Goal: Task Accomplishment & Management: Manage account settings

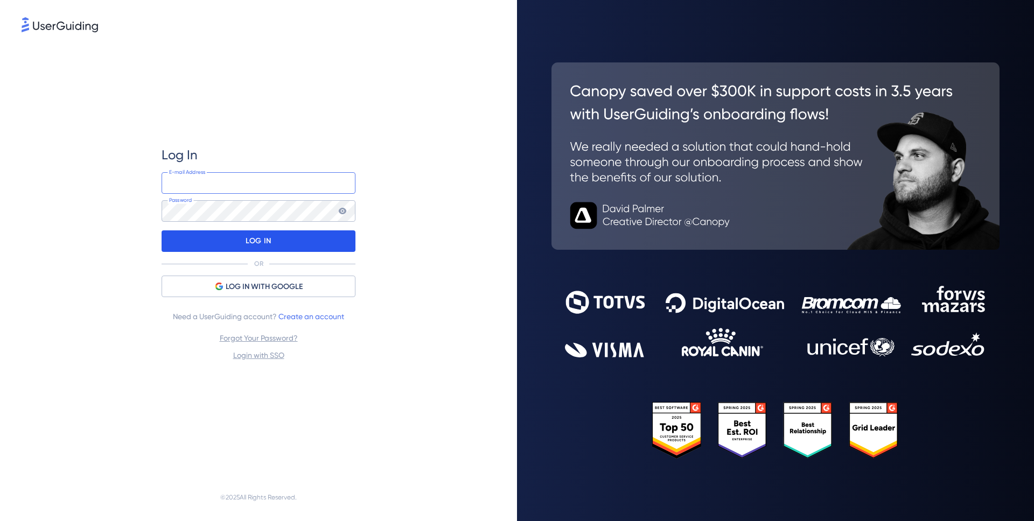
type input "[EMAIL_ADDRESS][DOMAIN_NAME]"
click at [285, 245] on div "LOG IN" at bounding box center [259, 242] width 194 height 22
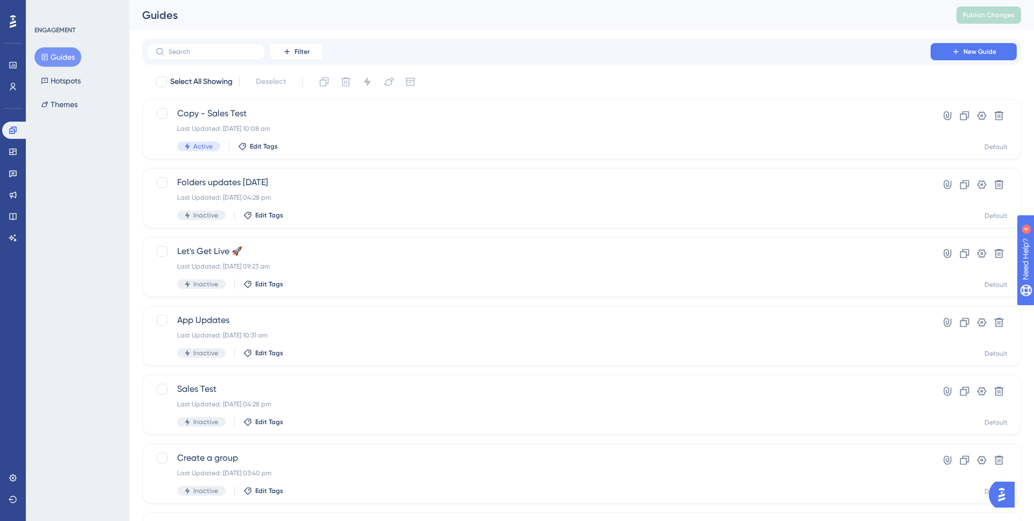
click at [114, 184] on div "ENGAGEMENT Guides Hotspots Themes" at bounding box center [77, 260] width 103 height 521
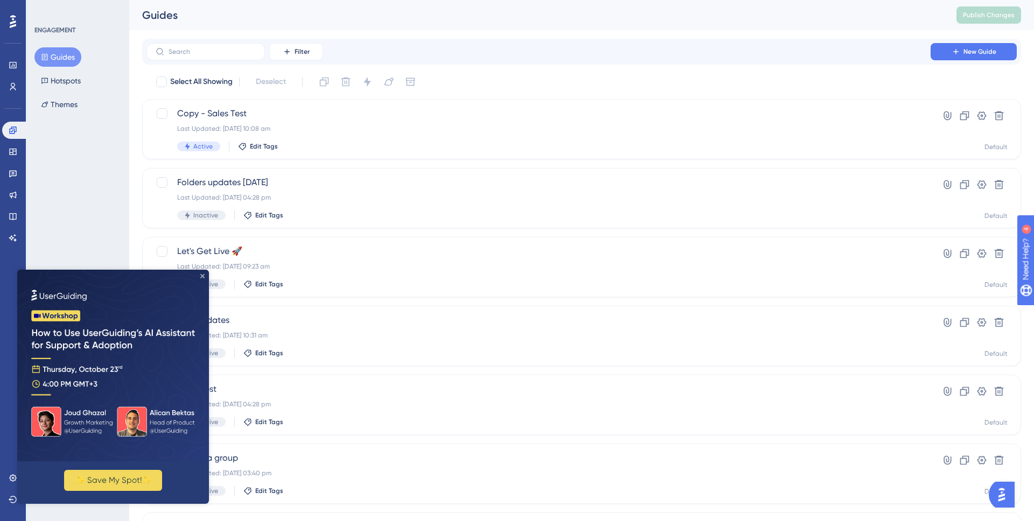
click at [201, 276] on icon "Close Preview" at bounding box center [202, 276] width 4 height 4
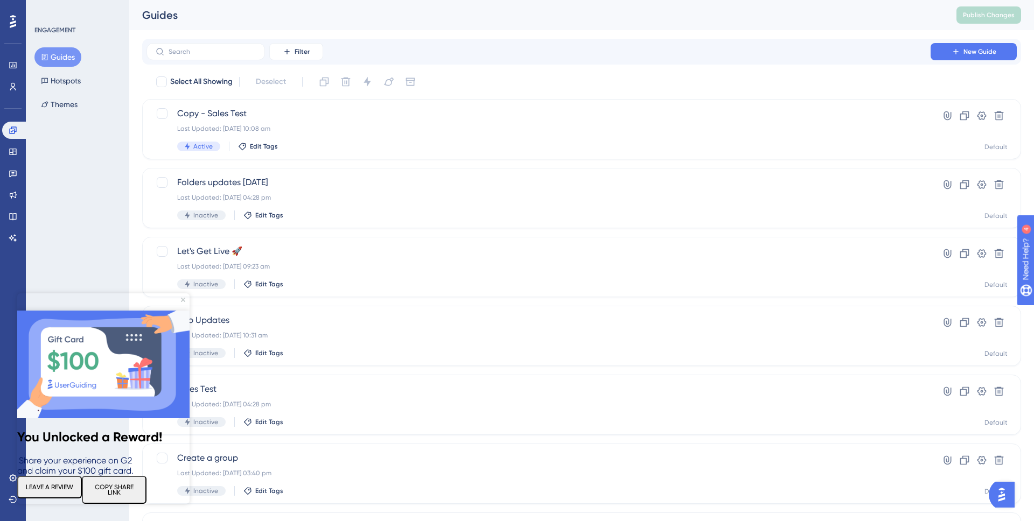
click at [183, 311] on img at bounding box center [103, 365] width 172 height 108
click at [184, 300] on icon "Close Preview" at bounding box center [183, 300] width 4 height 4
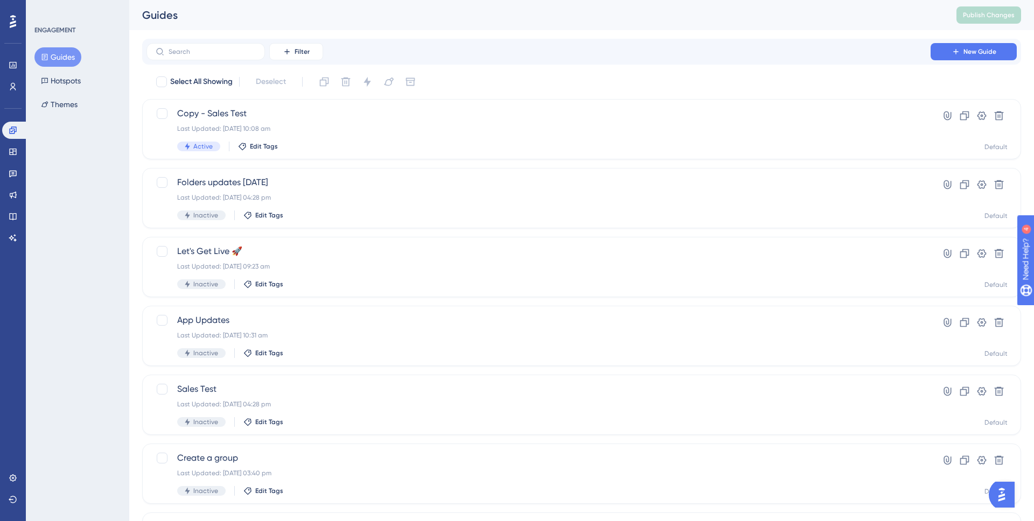
click at [78, 200] on div "ENGAGEMENT Guides Hotspots Themes" at bounding box center [77, 260] width 103 height 521
click at [10, 85] on icon at bounding box center [13, 86] width 9 height 9
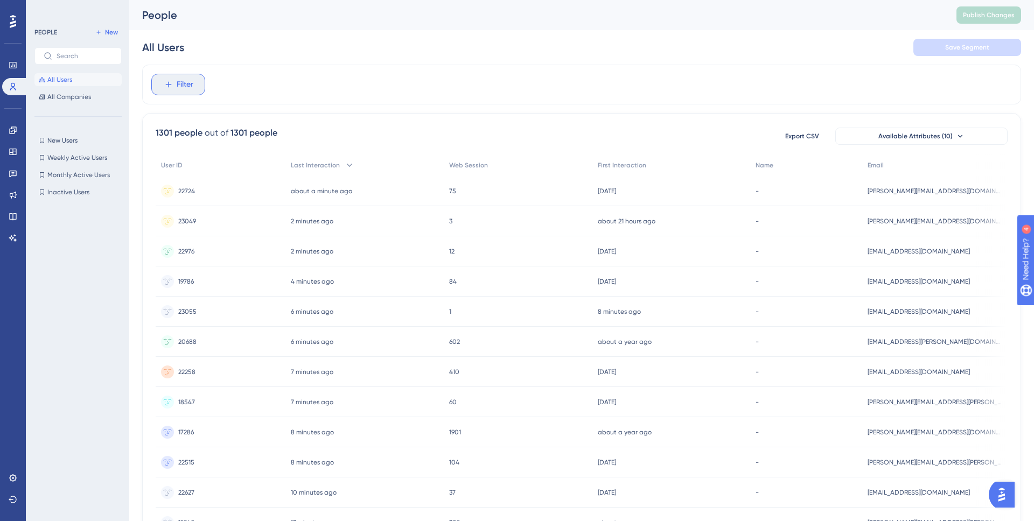
click at [180, 90] on span "Filter" at bounding box center [185, 84] width 17 height 13
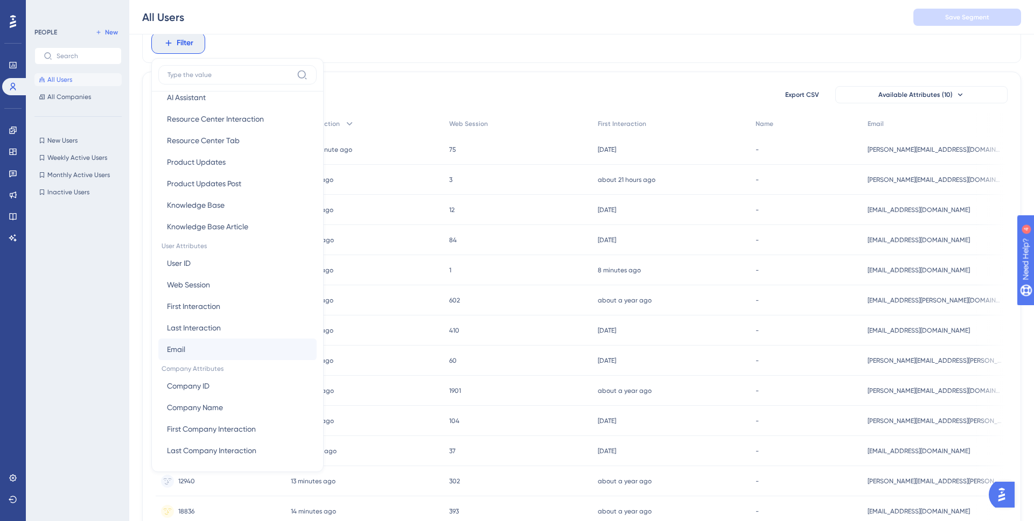
scroll to position [346, 0]
click at [198, 346] on button "Email Email" at bounding box center [237, 347] width 158 height 22
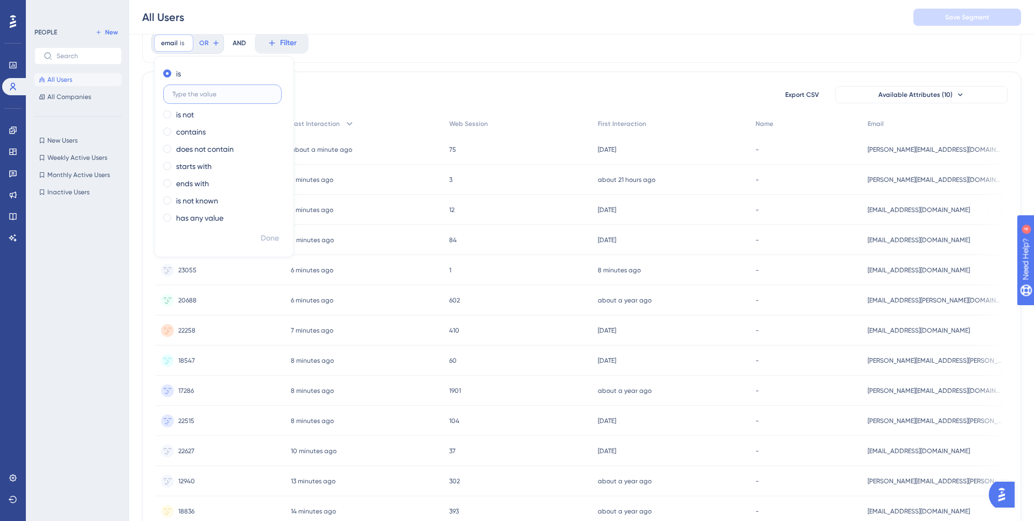
click at [212, 98] on input "text" at bounding box center [222, 94] width 100 height 8
type input "burnley"
click at [269, 242] on span "Done" at bounding box center [270, 238] width 18 height 13
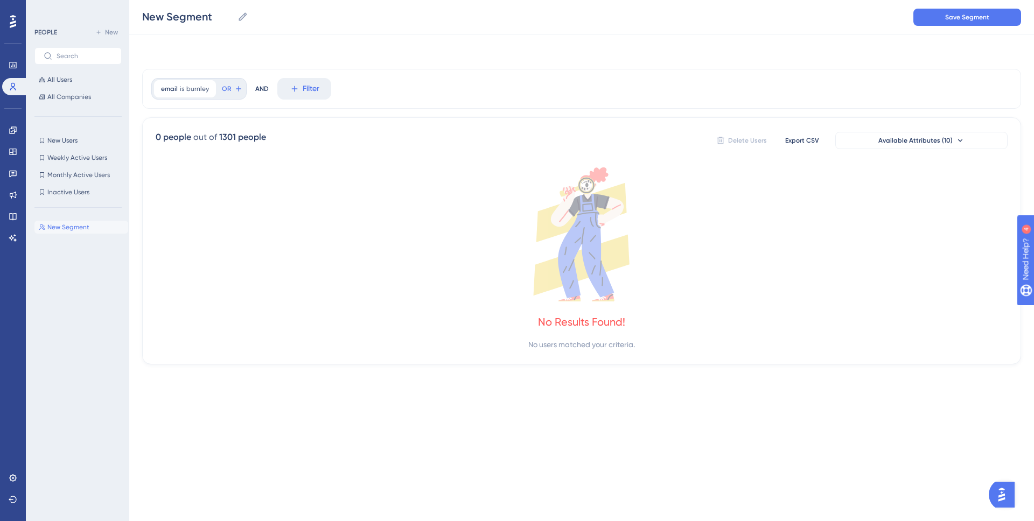
scroll to position [0, 0]
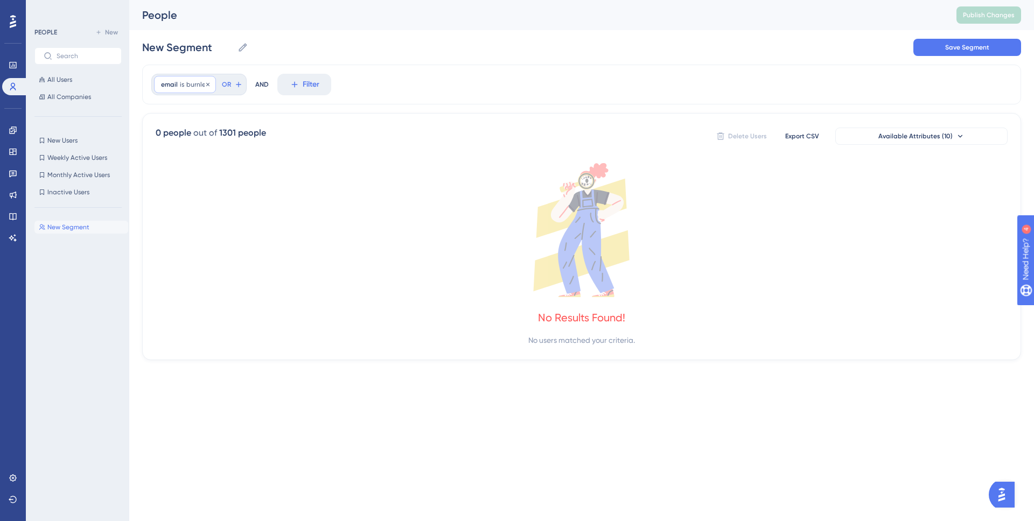
click at [189, 83] on span "burnley" at bounding box center [197, 84] width 23 height 9
click at [193, 170] on label "contains" at bounding box center [191, 173] width 30 height 13
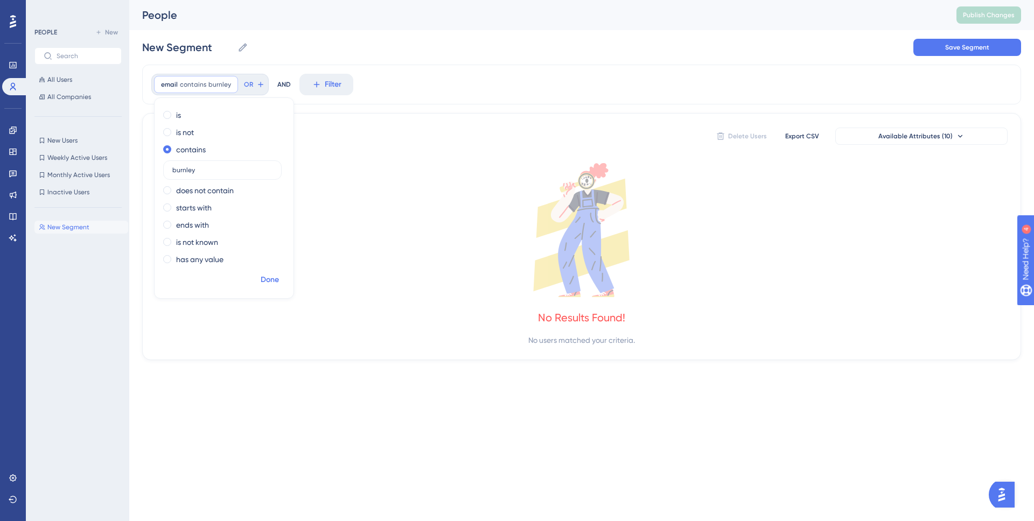
click at [270, 280] on span "Done" at bounding box center [270, 280] width 18 height 13
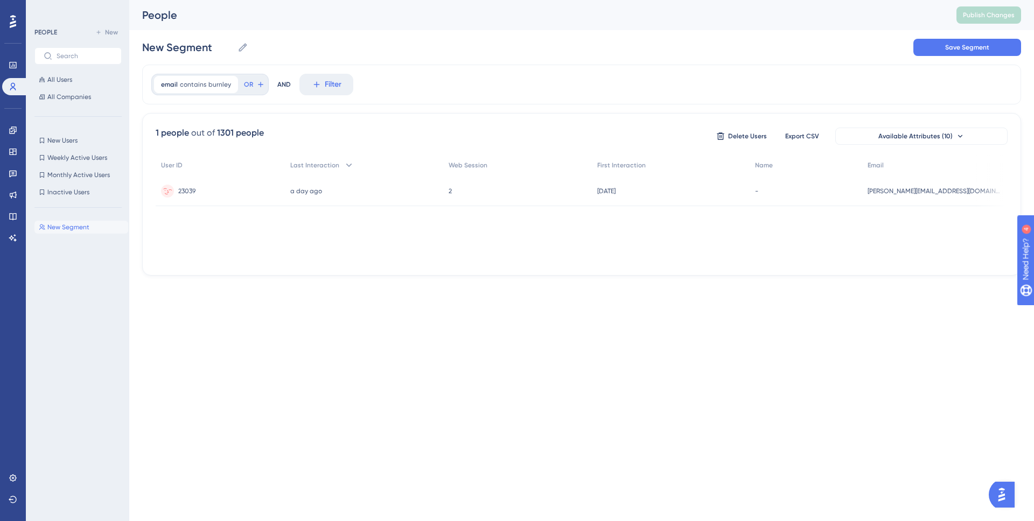
click at [234, 189] on div "23039 23039" at bounding box center [220, 191] width 129 height 30
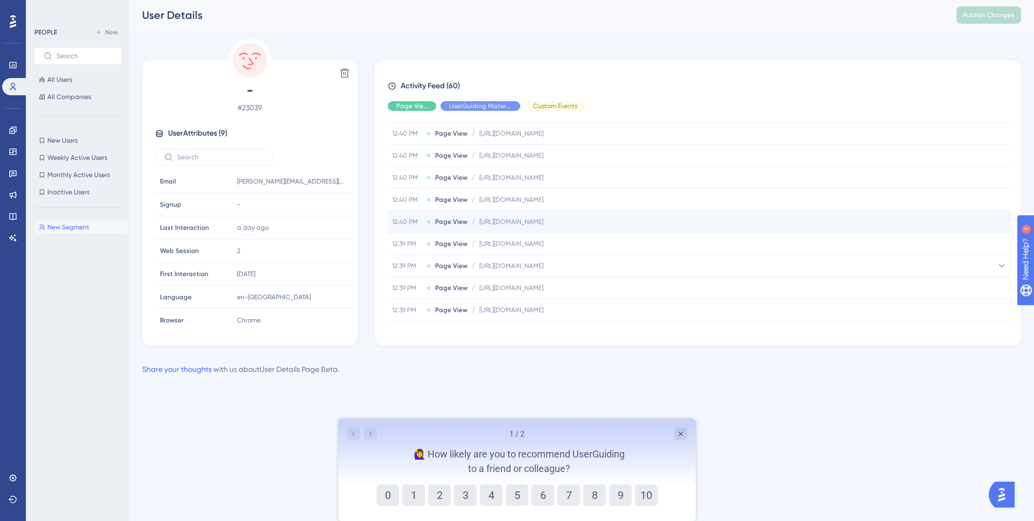
scroll to position [533, 0]
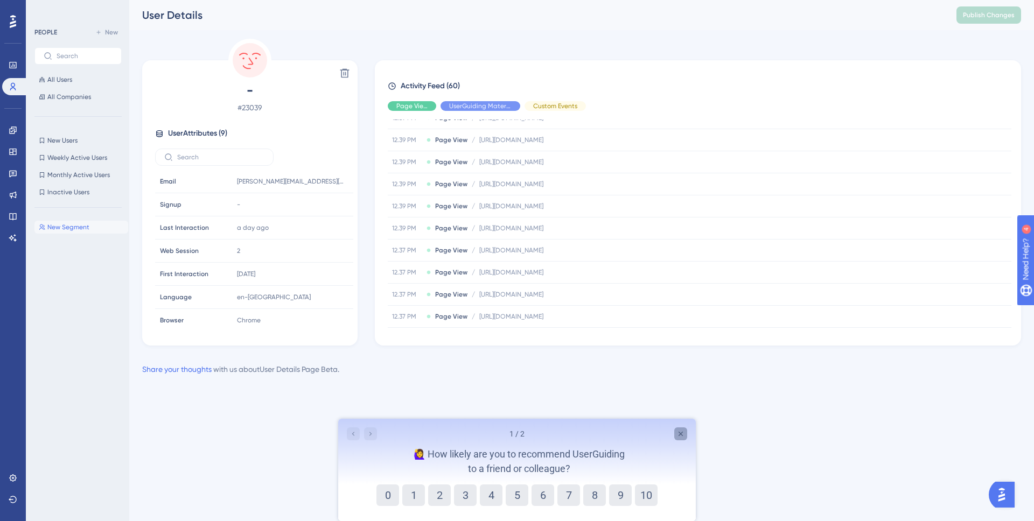
click at [683, 437] on icon "Close survey" at bounding box center [681, 434] width 9 height 9
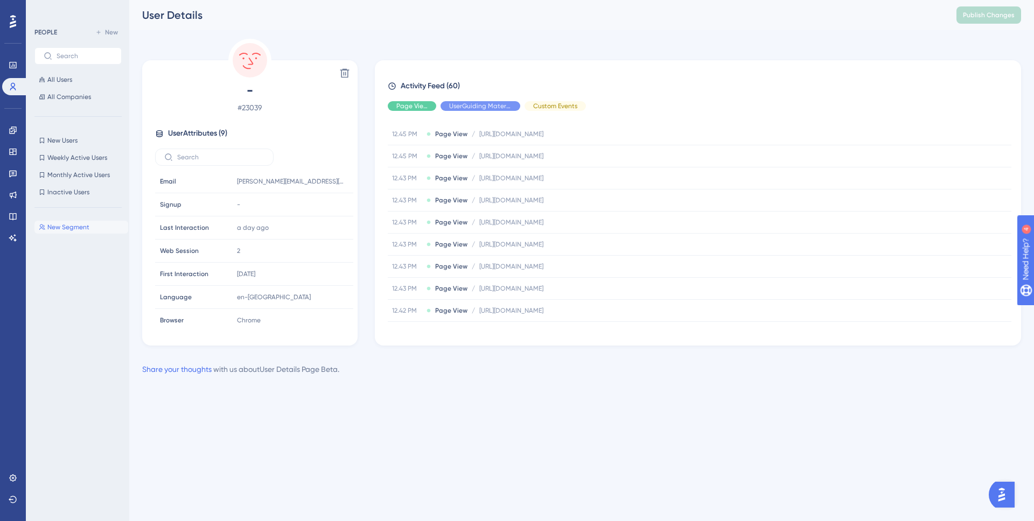
scroll to position [0, 0]
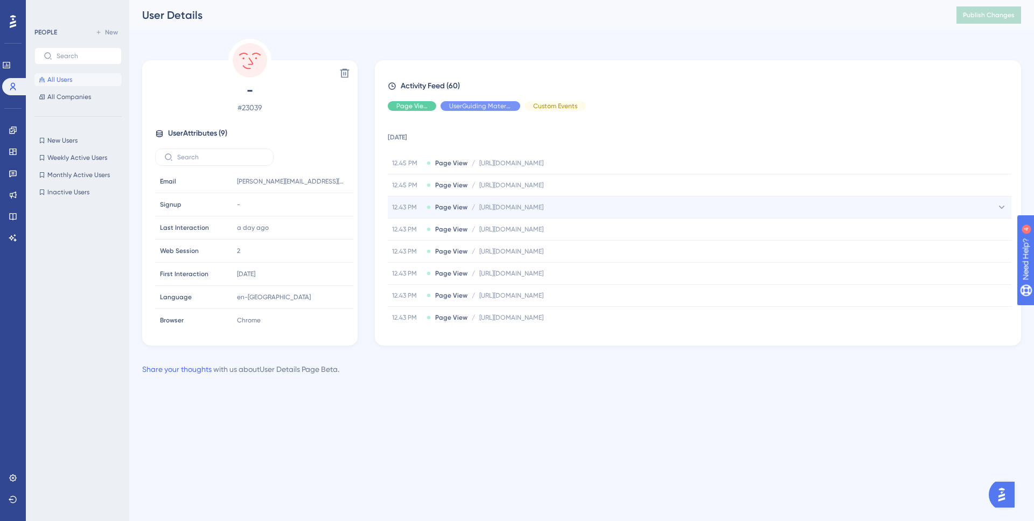
scroll to position [2, 0]
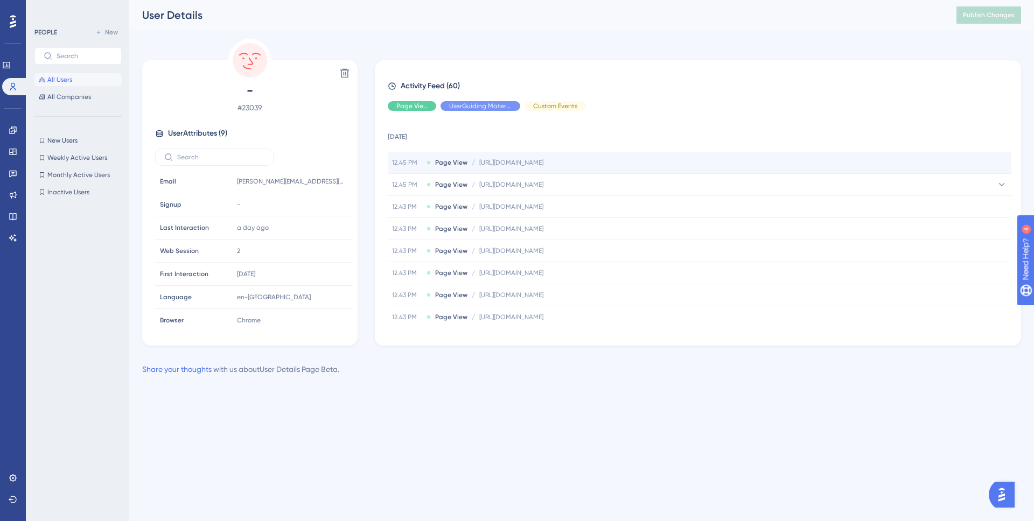
click at [685, 166] on div "12.45 PM Page View / https://console.disciplemedia.com/manage/bfc/app_updates h…" at bounding box center [700, 163] width 624 height 22
click at [694, 163] on div "12.45 PM Page View / https://console.disciplemedia.com/manage/bfc/app_updates h…" at bounding box center [700, 163] width 624 height 22
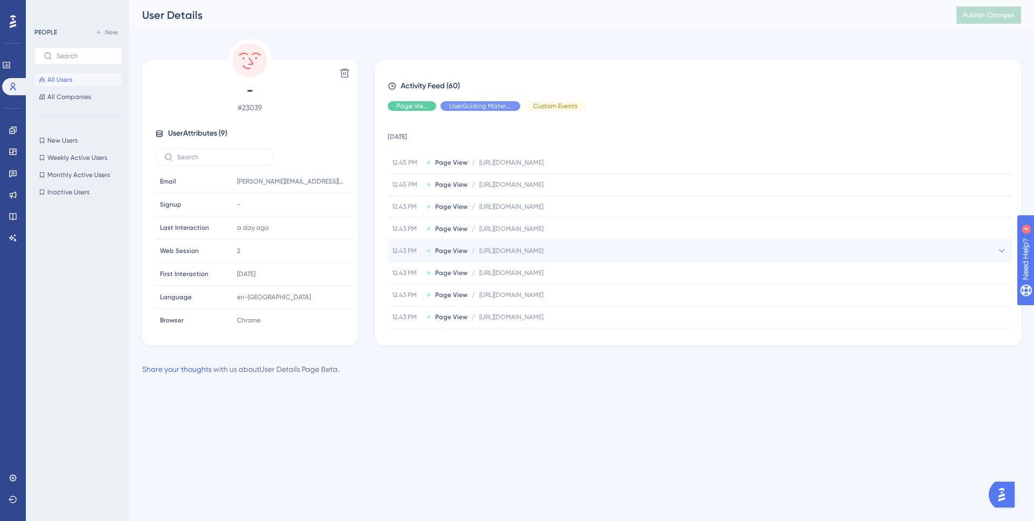
click at [685, 245] on div "12.43 PM Page View / https://console.disciplemedia.com/manage/bfc/app_updates h…" at bounding box center [700, 251] width 624 height 22
click at [694, 249] on div "12.43 PM Page View / https://console.disciplemedia.com/manage/bfc/app_updates h…" at bounding box center [700, 251] width 624 height 22
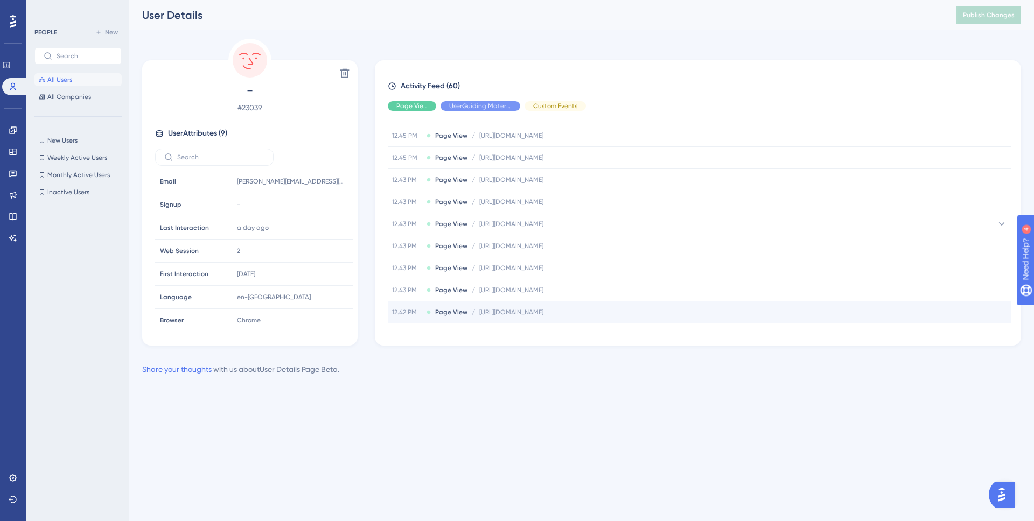
scroll to position [90, 0]
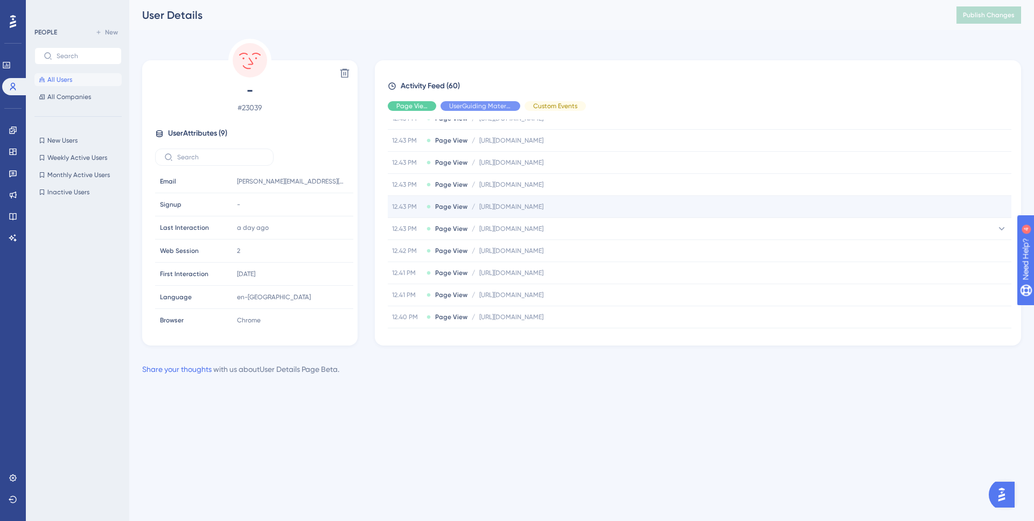
click at [711, 211] on div "12.43 PM Page View / https://console.disciplemedia.com/manage/bfc/app_updates h…" at bounding box center [700, 207] width 624 height 22
click at [708, 208] on div "12.43 PM Page View / https://console.disciplemedia.com/manage/bfc/app_updates h…" at bounding box center [700, 207] width 624 height 22
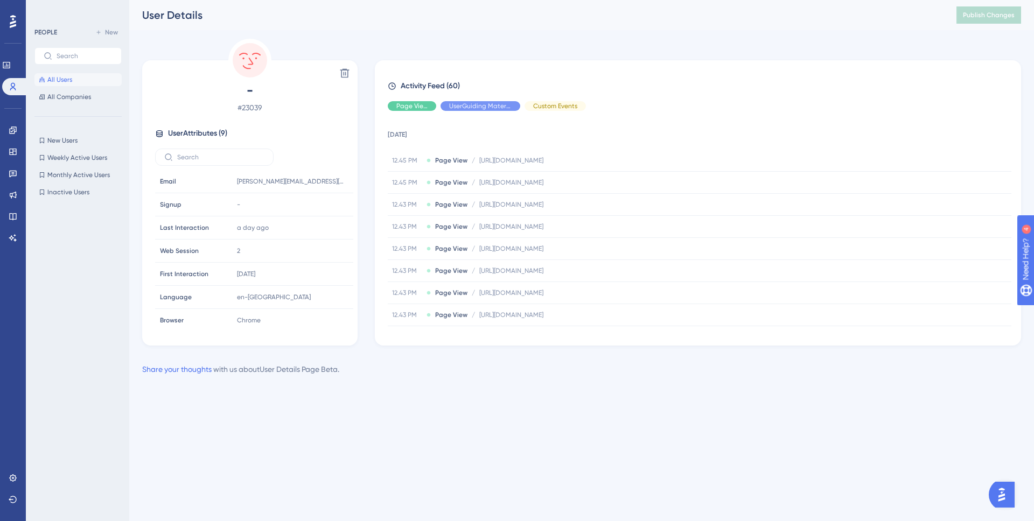
scroll to position [0, 0]
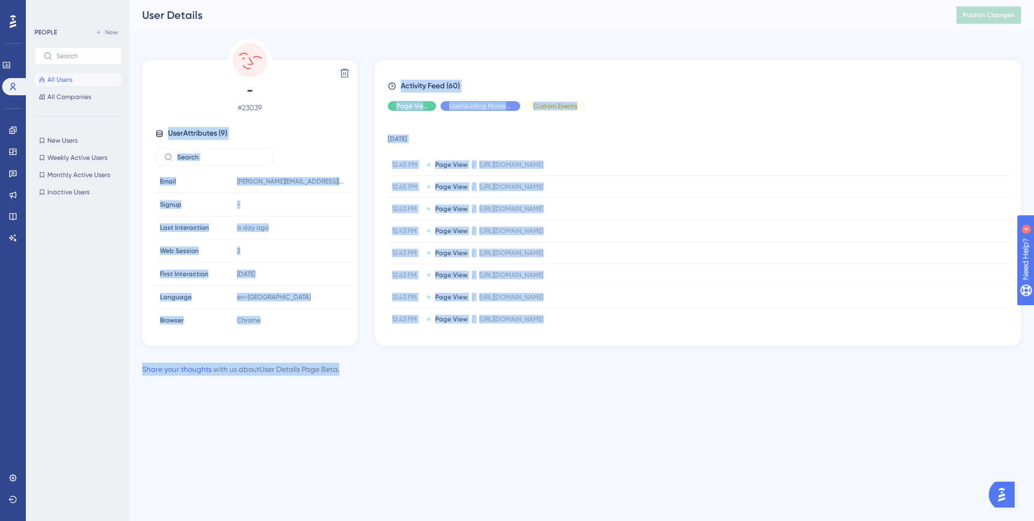
drag, startPoint x: 360, startPoint y: 371, endPoint x: 143, endPoint y: 137, distance: 319.4
click at [143, 141] on div "Delete - # 23039 User Attributes ( 9 ) Email Email j.darkins@burnleyfc.com Sign…" at bounding box center [581, 207] width 879 height 337
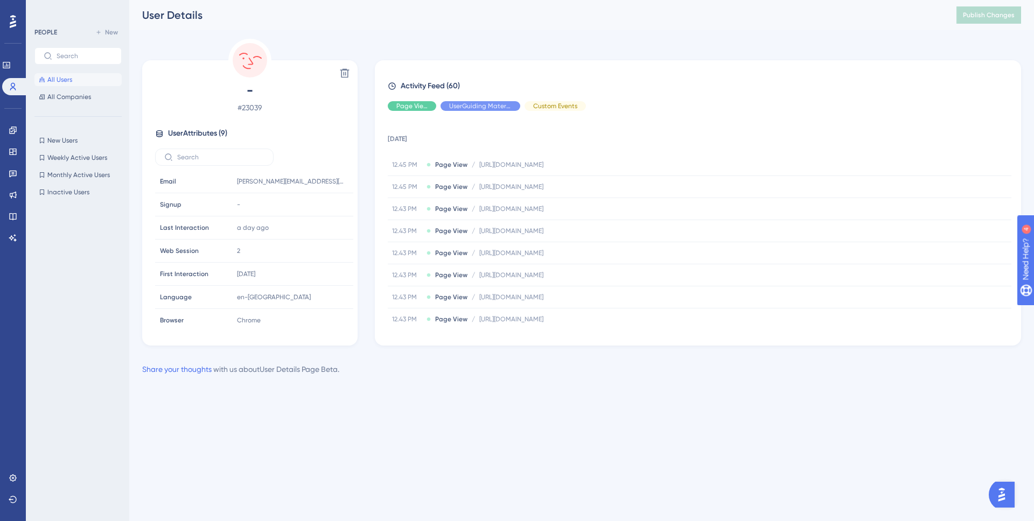
click at [143, 136] on div "Delete - # 23039 User Attributes ( 9 ) Email Email j.darkins@burnleyfc.com Sign…" at bounding box center [249, 202] width 215 height 285
drag, startPoint x: 148, startPoint y: 90, endPoint x: 439, endPoint y: 429, distance: 447.3
click at [439, 0] on html "Performance Users Engagement Widgets Feedback Product Updates Knowledge Base AI…" at bounding box center [517, 0] width 1034 height 0
drag, startPoint x: 470, startPoint y: 444, endPoint x: 210, endPoint y: 89, distance: 439.8
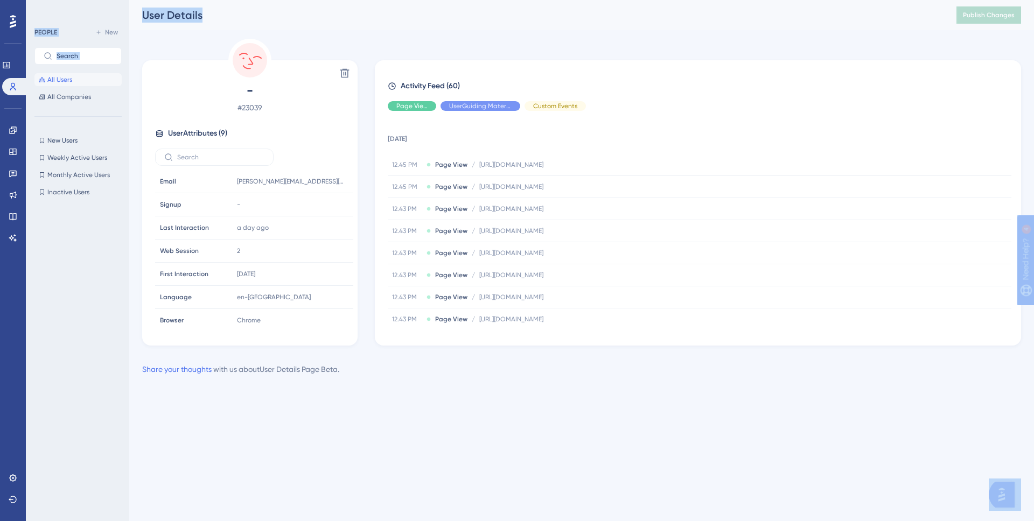
click at [210, 0] on html "Performance Users Engagement Widgets Feedback Product Updates Knowledge Base AI…" at bounding box center [517, 0] width 1034 height 0
drag, startPoint x: 209, startPoint y: 79, endPoint x: 210, endPoint y: 67, distance: 11.9
click at [209, 79] on div "Delete" at bounding box center [250, 73] width 207 height 17
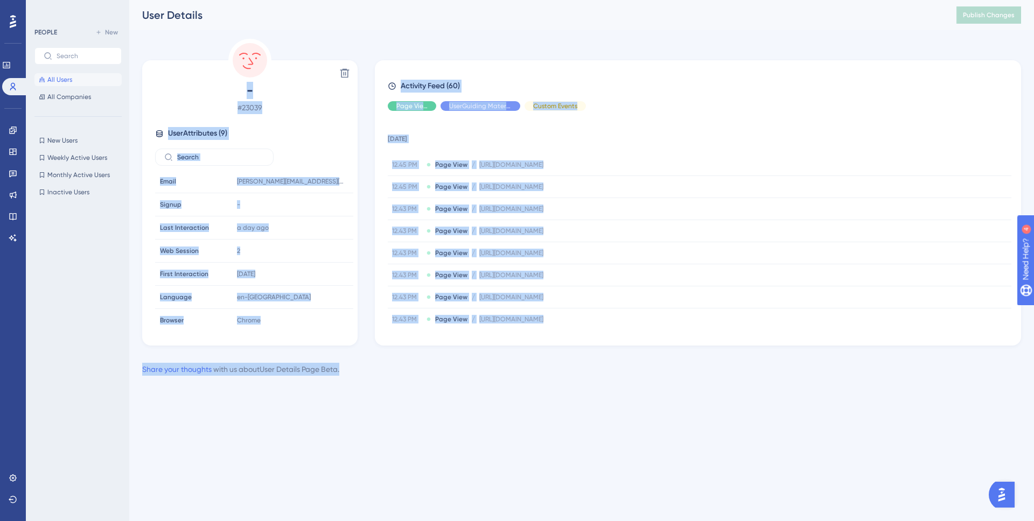
drag, startPoint x: 210, startPoint y: 67, endPoint x: 458, endPoint y: 388, distance: 405.1
click at [458, 388] on div "Performance Users Engagement Widgets Feedback Product Updates Knowledge Base AI…" at bounding box center [581, 196] width 905 height 393
drag, startPoint x: 423, startPoint y: 385, endPoint x: 219, endPoint y: 90, distance: 358.6
click at [220, 92] on div "Performance Users Engagement Widgets Feedback Product Updates Knowledge Base AI…" at bounding box center [517, 205] width 1034 height 410
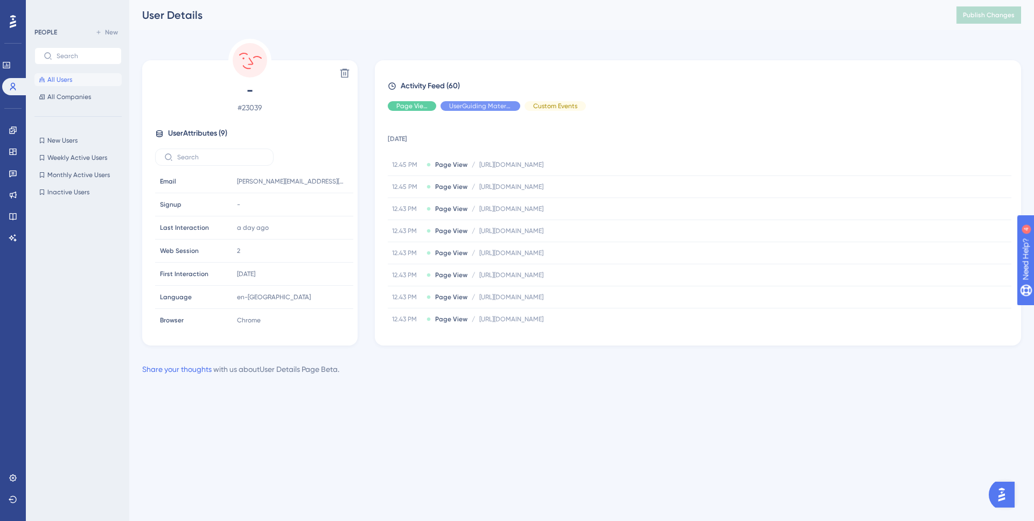
click at [219, 89] on span "-" at bounding box center [250, 90] width 190 height 17
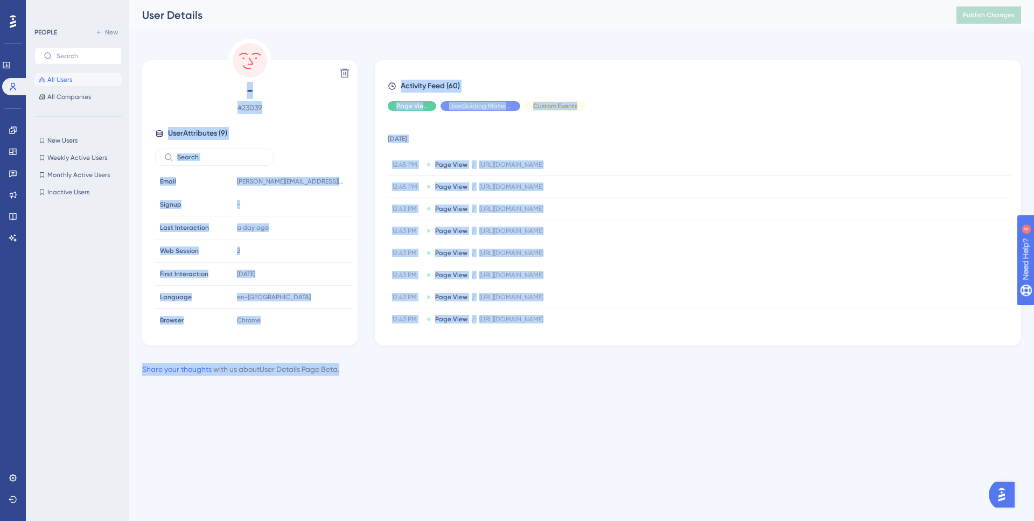
drag, startPoint x: 216, startPoint y: 81, endPoint x: 445, endPoint y: 402, distance: 395.1
click at [445, 402] on div "Performance Users Engagement Widgets Feedback Product Updates Knowledge Base AI…" at bounding box center [517, 205] width 1034 height 410
